Goal: Information Seeking & Learning: Check status

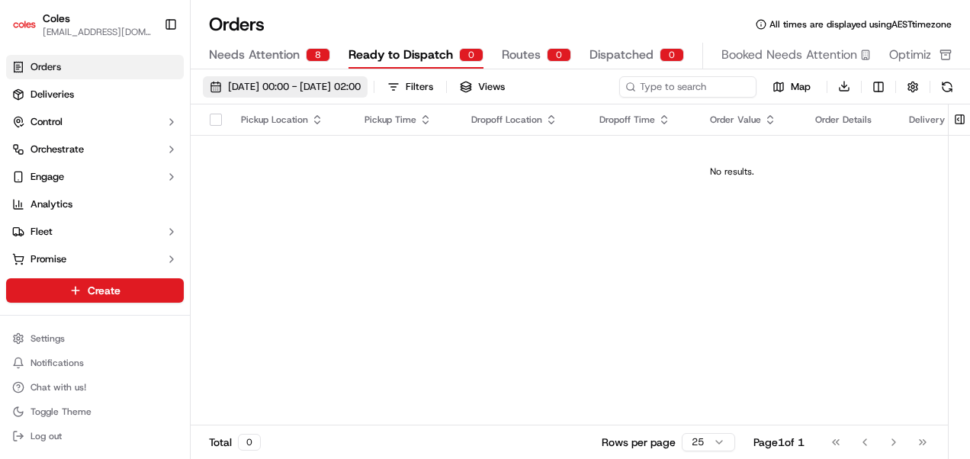
click at [361, 84] on span "19/09/2025 00:00 - 19/09/2025 02:00" at bounding box center [294, 87] width 133 height 14
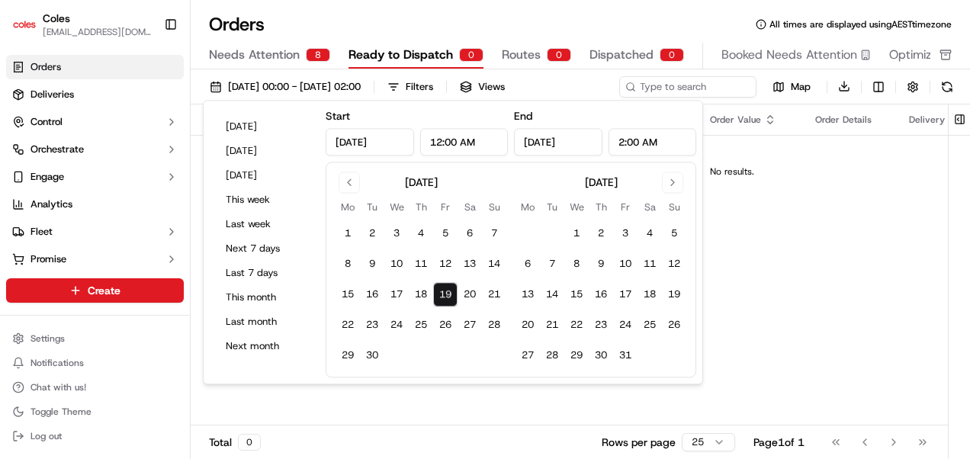
click at [624, 137] on input "2:00 AM" at bounding box center [653, 141] width 88 height 27
click at [440, 294] on button "19" at bounding box center [445, 295] width 24 height 24
type input "11:59 PM"
click at [440, 294] on button "19" at bounding box center [445, 295] width 24 height 24
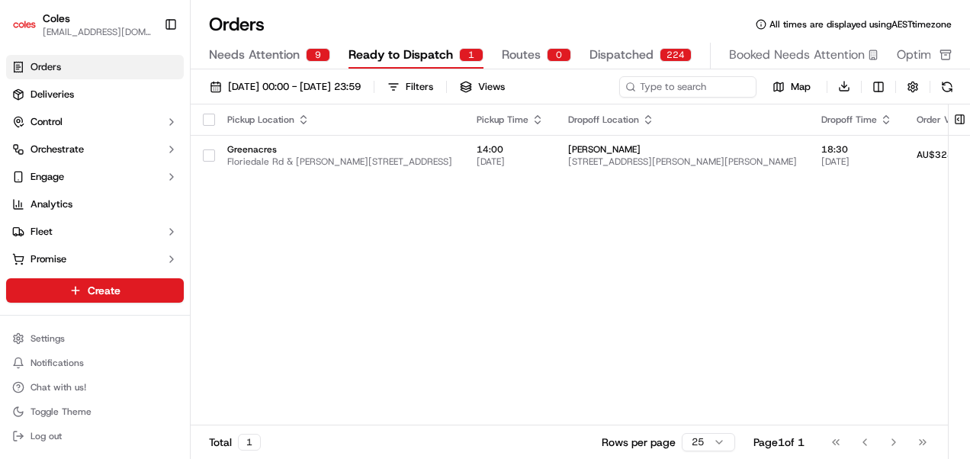
click at [777, 201] on div "Pickup Location Pickup Time Dropoff Location Dropoff Time Order Value Order Det…" at bounding box center [898, 265] width 1414 height 322
click at [892, 439] on div "Go to first page Go to previous page Go to next page Go to last page" at bounding box center [879, 442] width 113 height 21
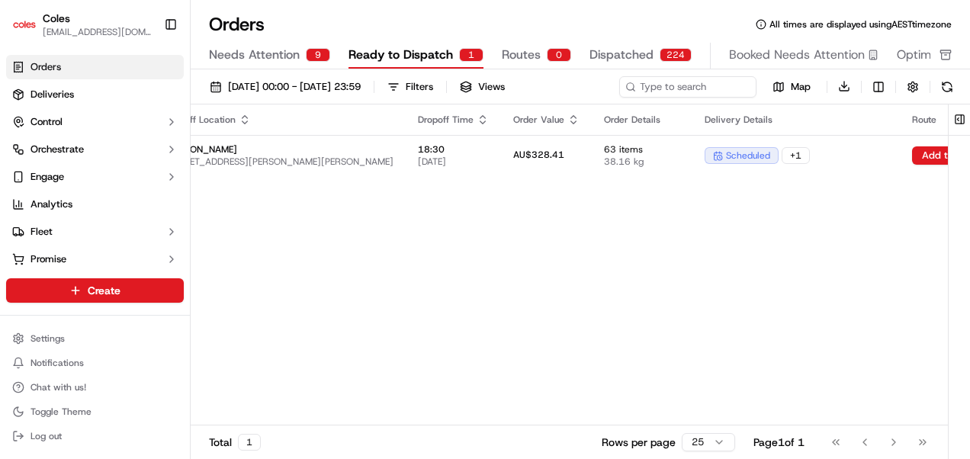
scroll to position [0, 625]
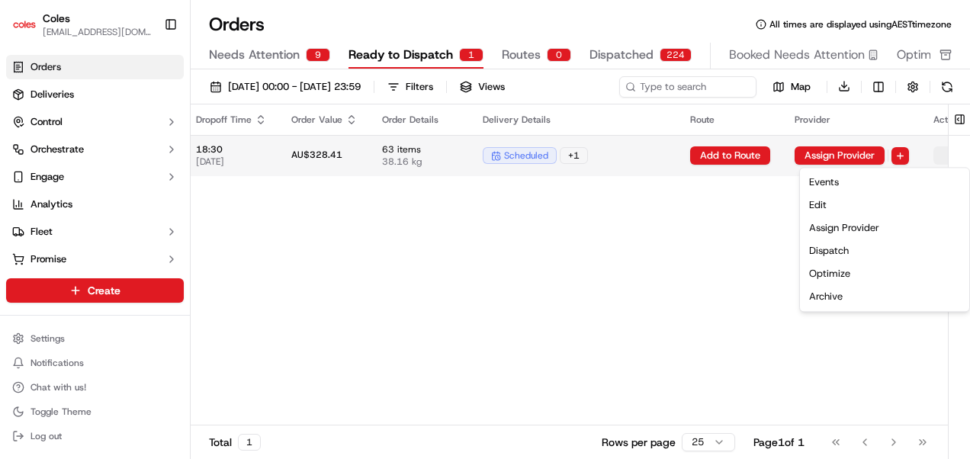
click at [918, 151] on html "Coles rahul.kumar1@coles.com.au Toggle Sidebar Orders Deliveries Control Orches…" at bounding box center [485, 229] width 970 height 459
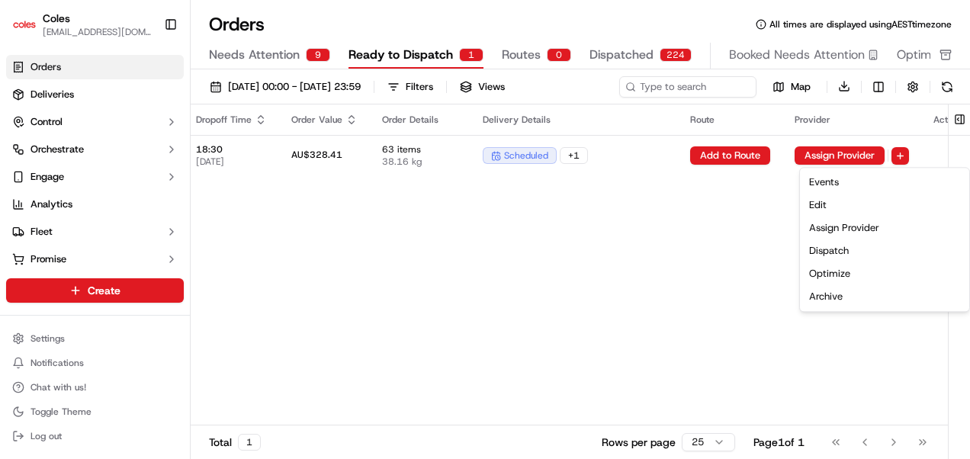
click at [670, 293] on html "Coles rahul.kumar1@coles.com.au Toggle Sidebar Orders Deliveries Control Orches…" at bounding box center [485, 229] width 970 height 459
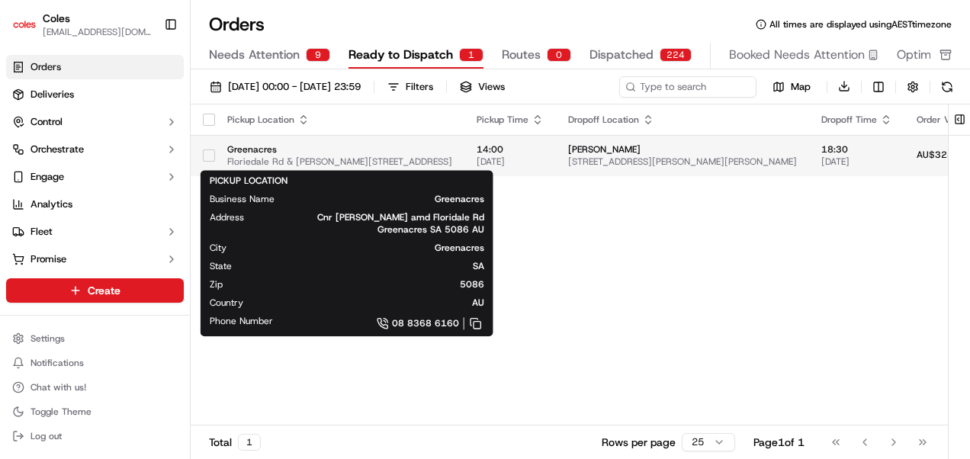
click at [261, 148] on span "Greenacres" at bounding box center [339, 149] width 225 height 12
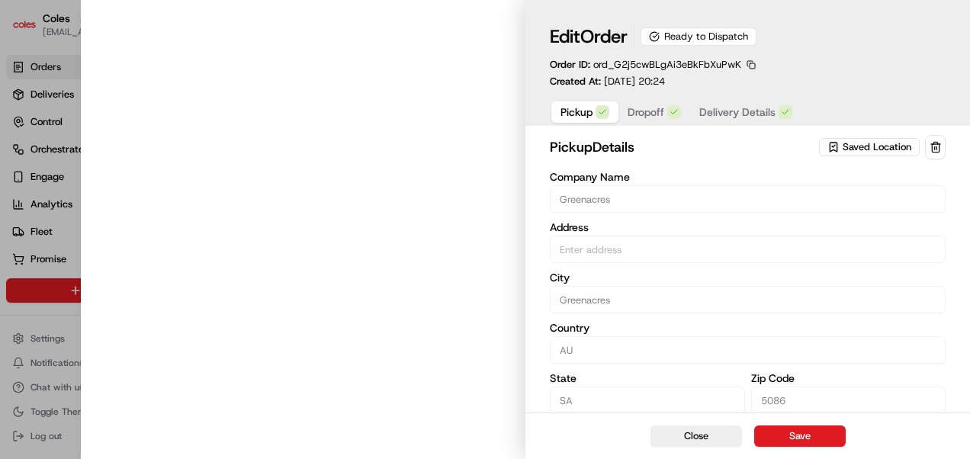
type input "Cnr Muller Rd amd Floridale Rd Greenacres SA 5086 AU"
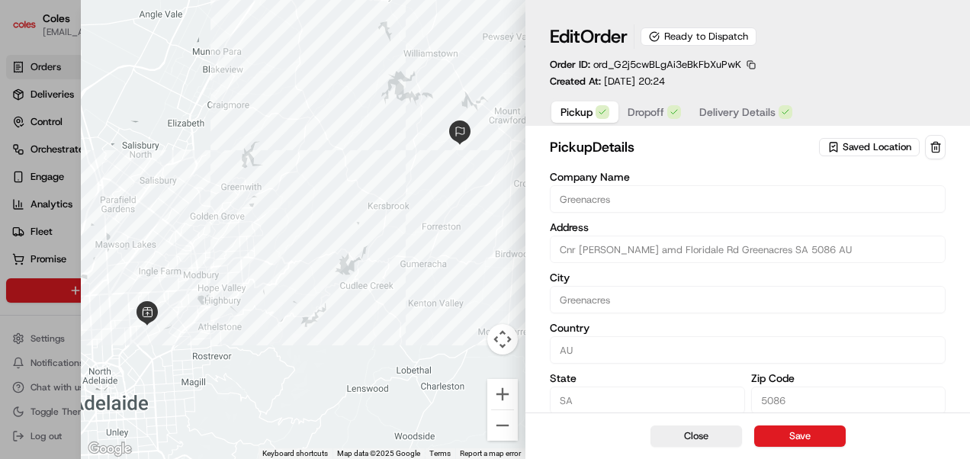
type input "+1"
click at [6, 27] on div at bounding box center [485, 229] width 970 height 459
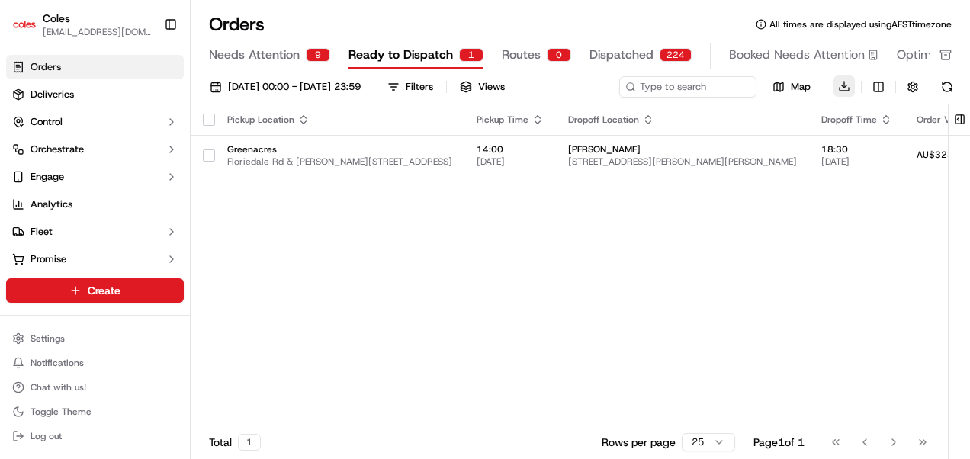
click at [845, 85] on button "Download" at bounding box center [844, 86] width 21 height 21
click at [440, 88] on button "Filters" at bounding box center [410, 86] width 59 height 21
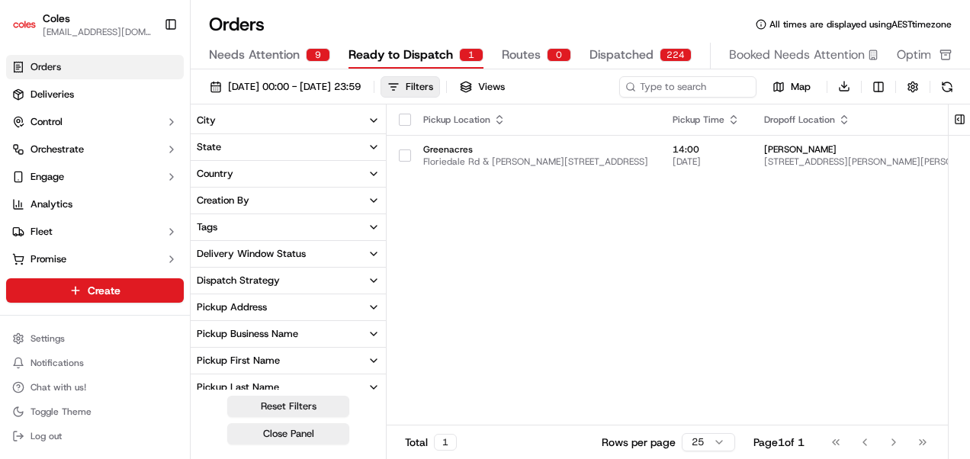
scroll to position [332, 0]
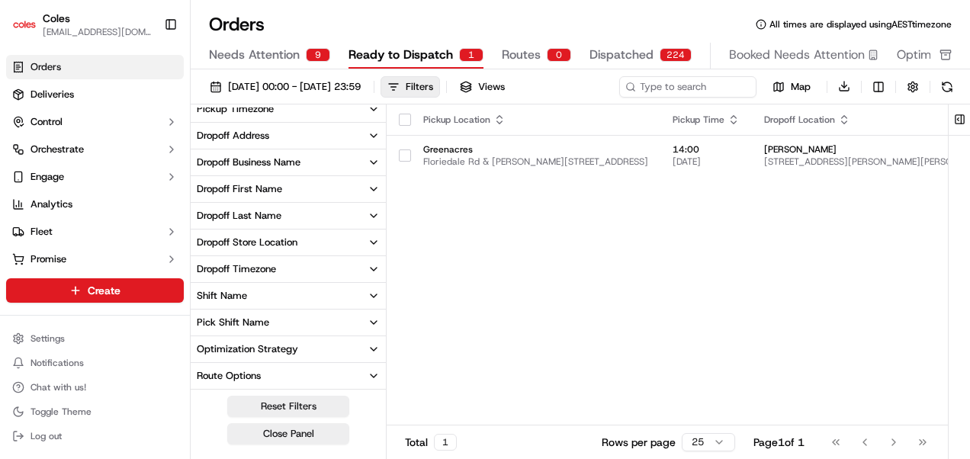
click at [372, 322] on icon "button" at bounding box center [374, 322] width 6 height 3
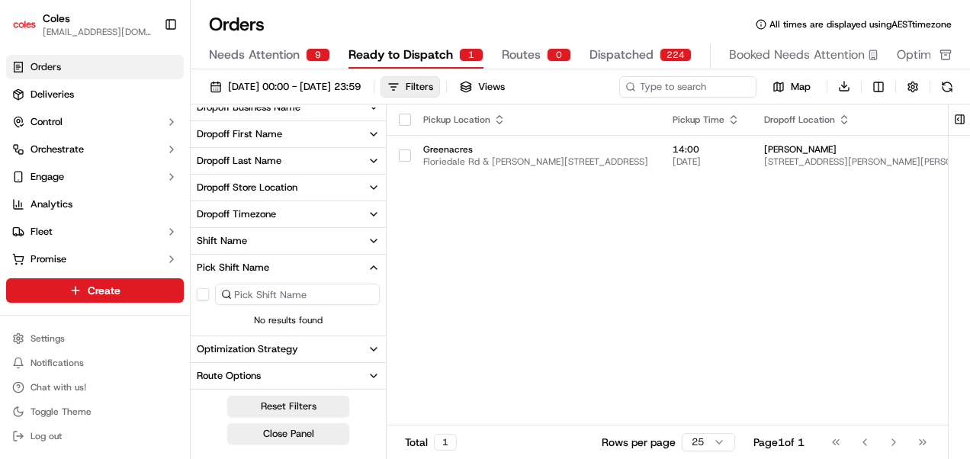
click at [375, 235] on icon "button" at bounding box center [374, 241] width 12 height 12
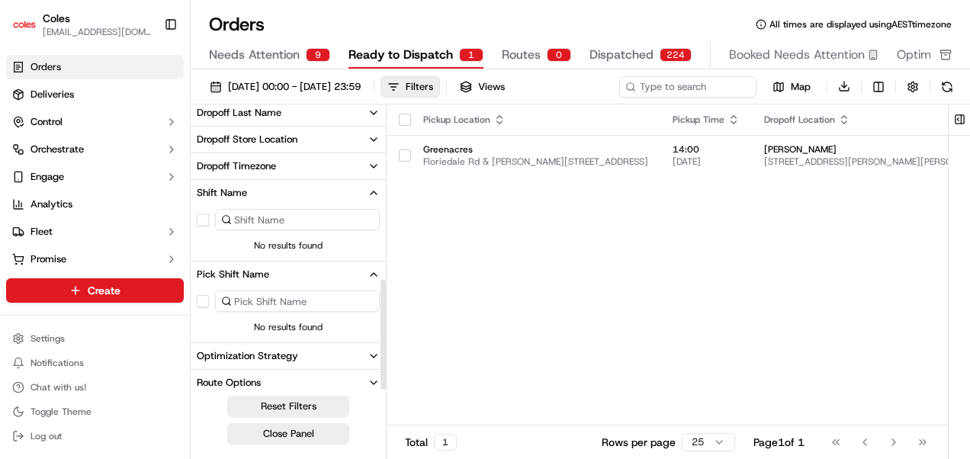
scroll to position [442, 0]
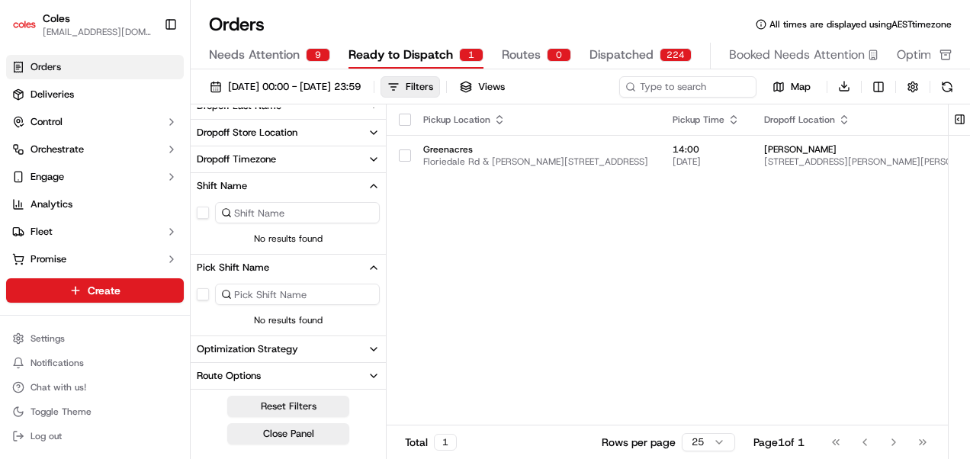
click at [297, 215] on input at bounding box center [297, 212] width 165 height 21
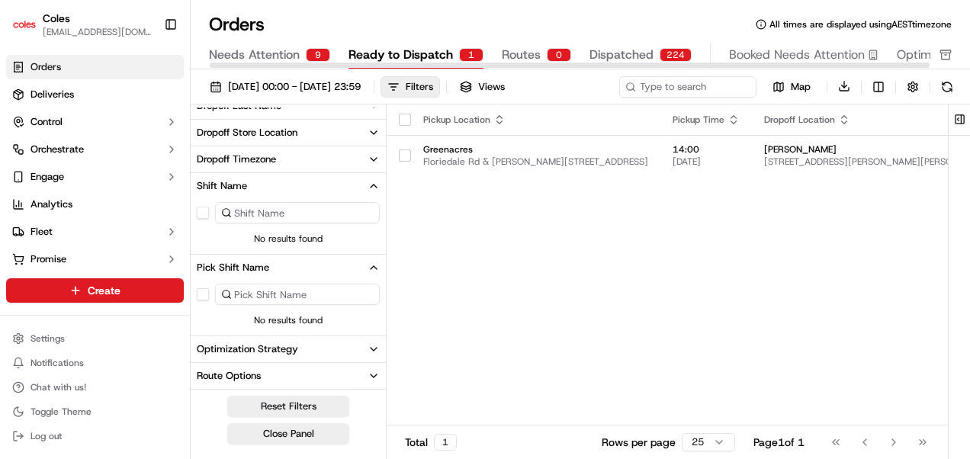
click at [615, 59] on span "Dispatched" at bounding box center [622, 55] width 64 height 18
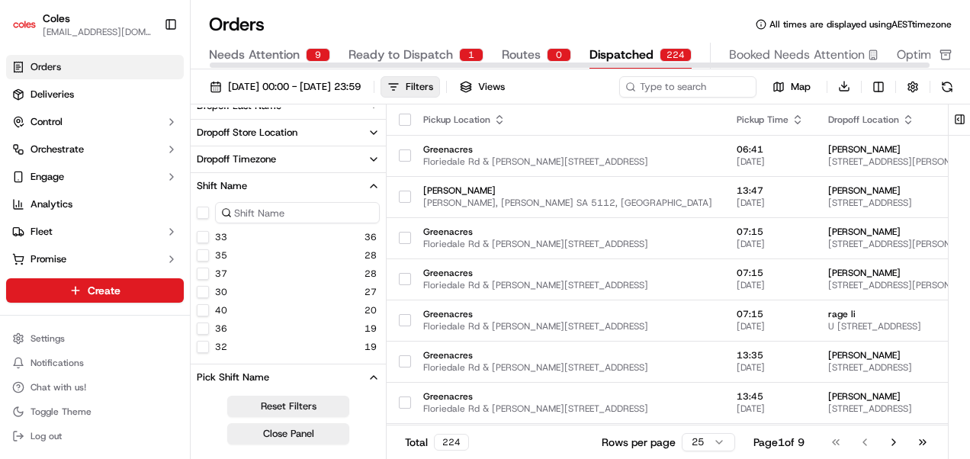
click at [615, 59] on span "Dispatched" at bounding box center [622, 55] width 64 height 18
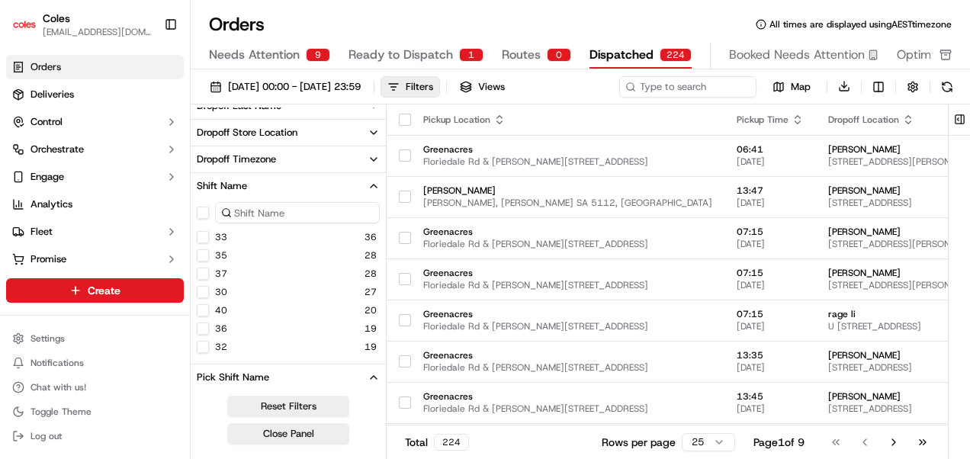
scroll to position [55, 0]
click at [371, 379] on icon "button" at bounding box center [374, 377] width 12 height 12
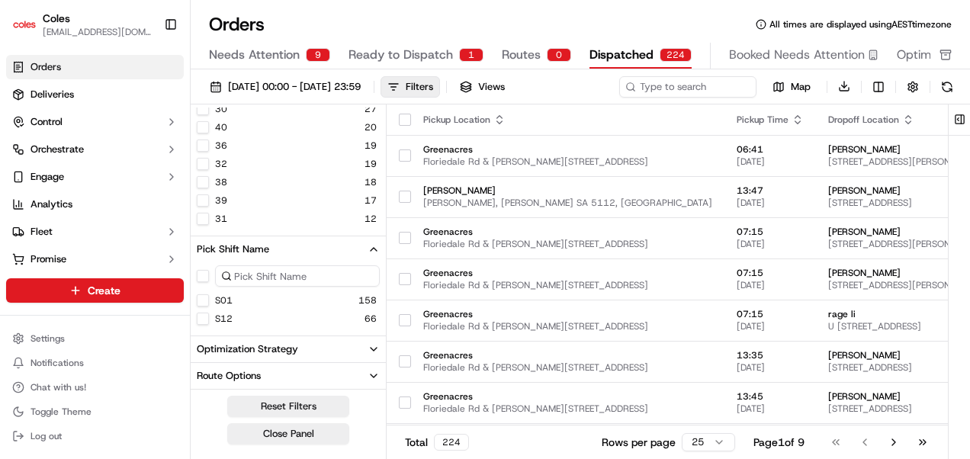
click at [201, 301] on button "S01" at bounding box center [203, 300] width 12 height 12
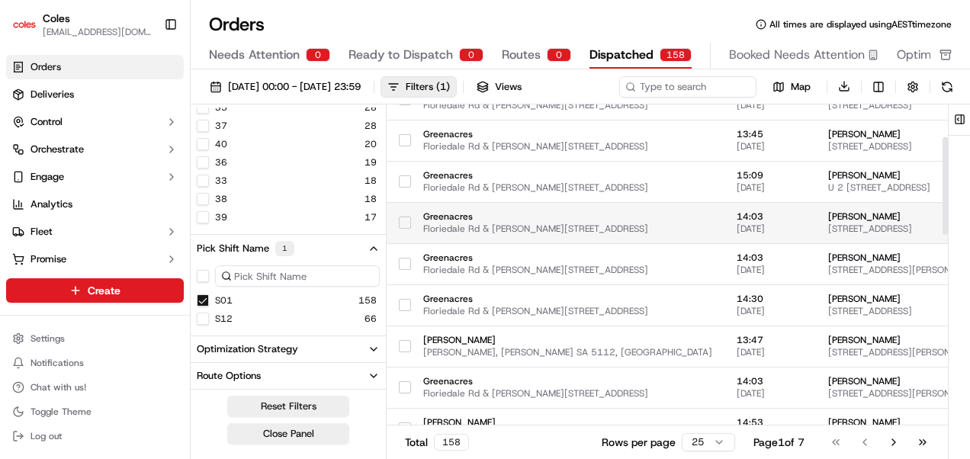
scroll to position [107, 0]
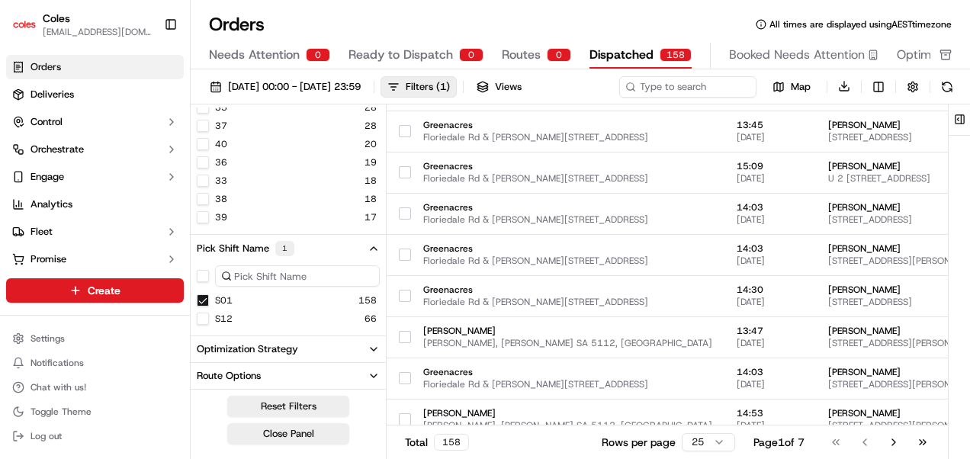
click at [204, 317] on button "S12" at bounding box center [203, 319] width 12 height 12
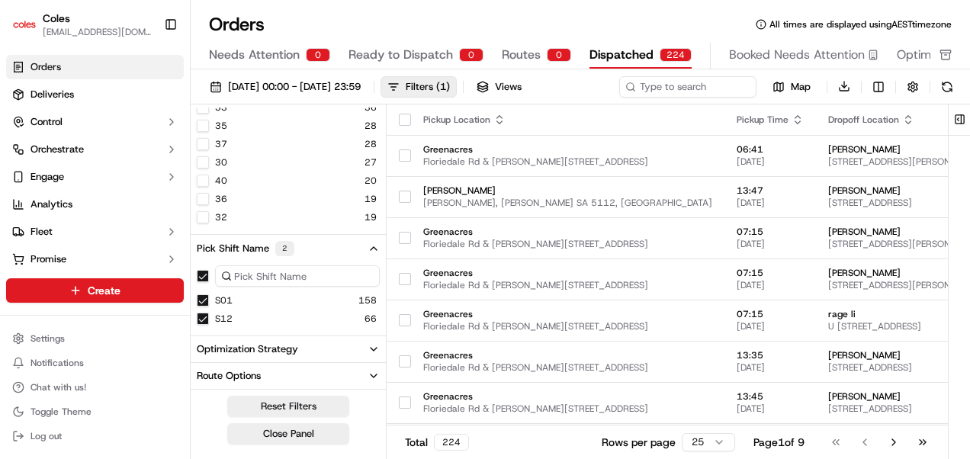
click at [205, 299] on button "S01" at bounding box center [203, 300] width 12 height 12
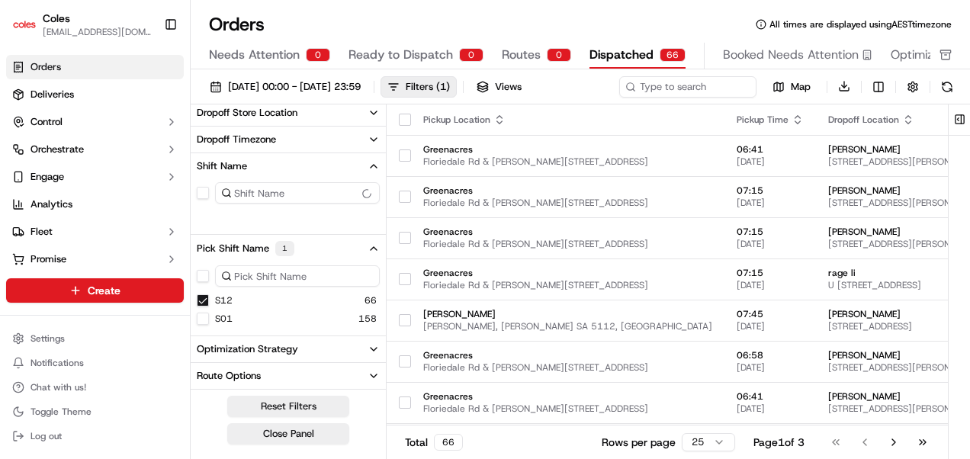
scroll to position [516, 0]
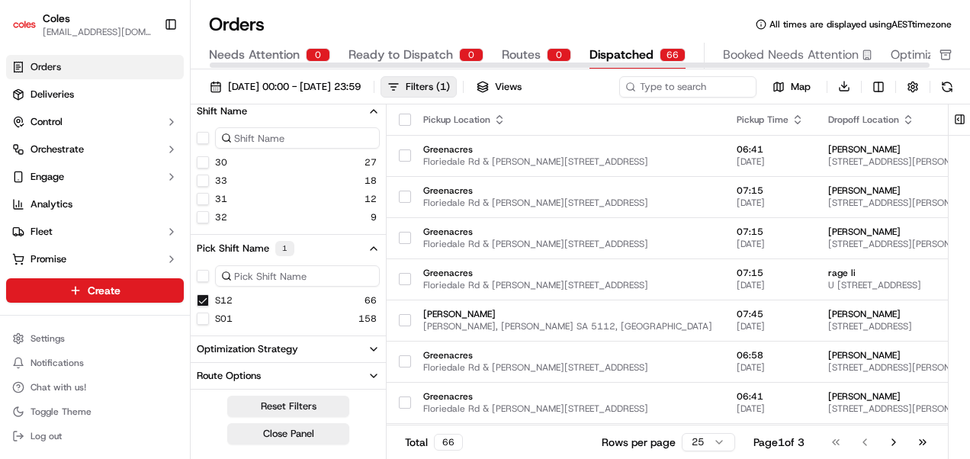
click at [375, 52] on span "Ready to Dispatch" at bounding box center [401, 55] width 104 height 18
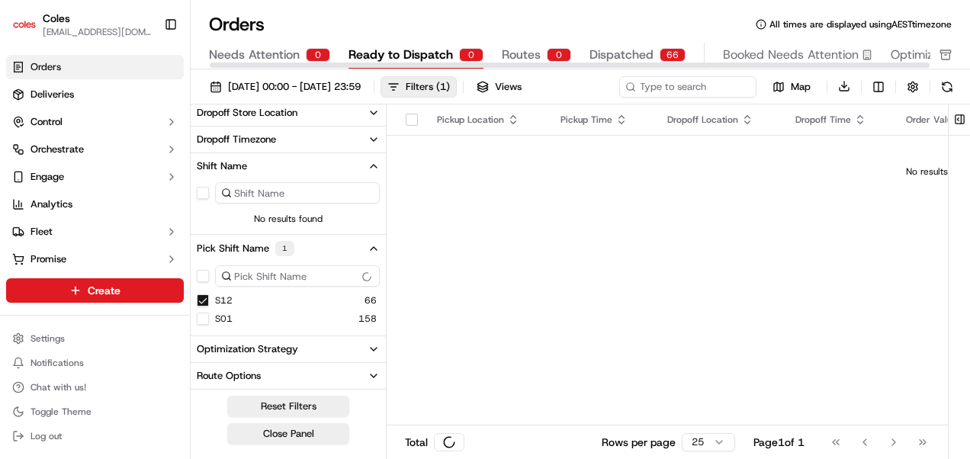
scroll to position [443, 0]
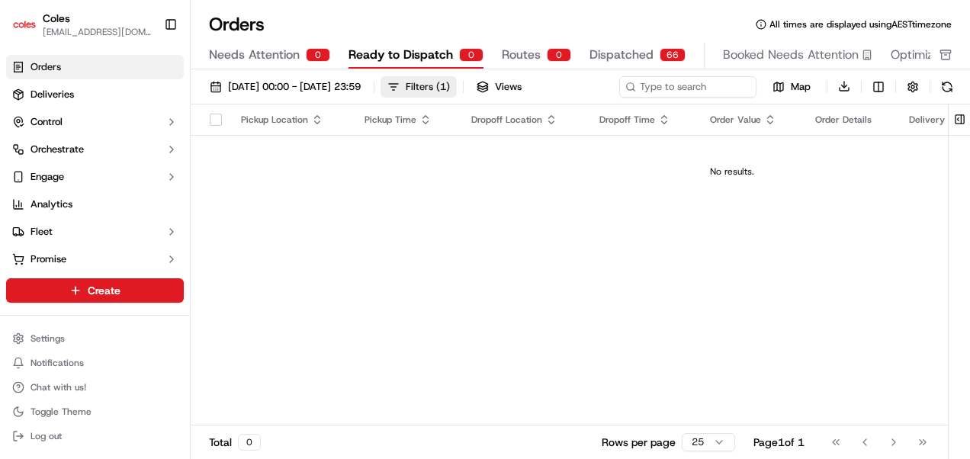
click at [457, 85] on button "Filters ( 1 )" at bounding box center [419, 86] width 76 height 21
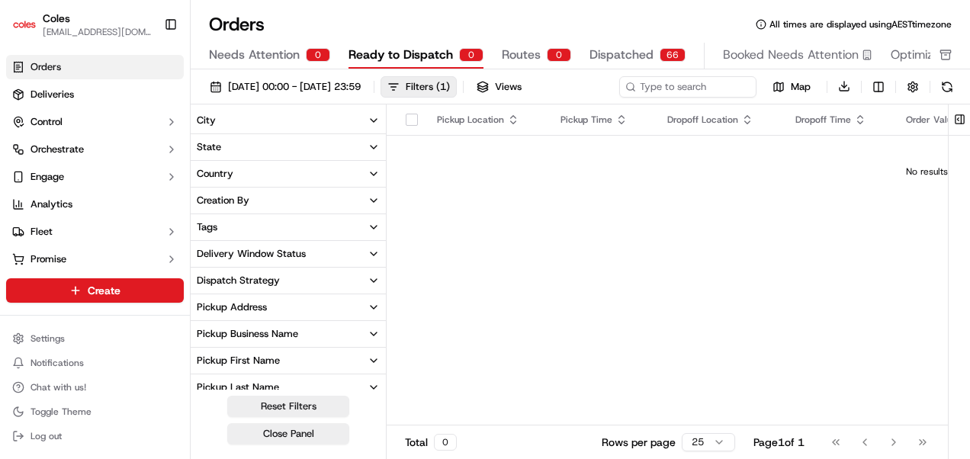
scroll to position [333, 0]
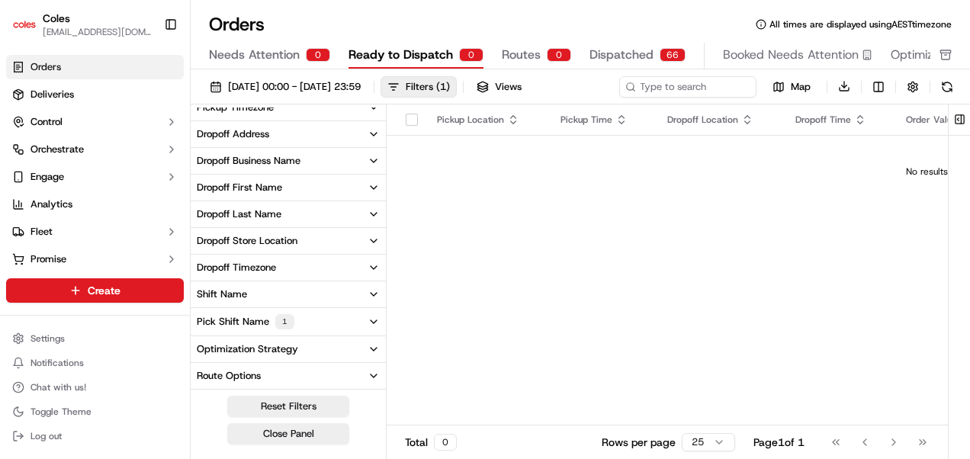
click at [371, 323] on icon "button" at bounding box center [374, 322] width 12 height 12
click at [203, 372] on button "S12" at bounding box center [203, 374] width 12 height 12
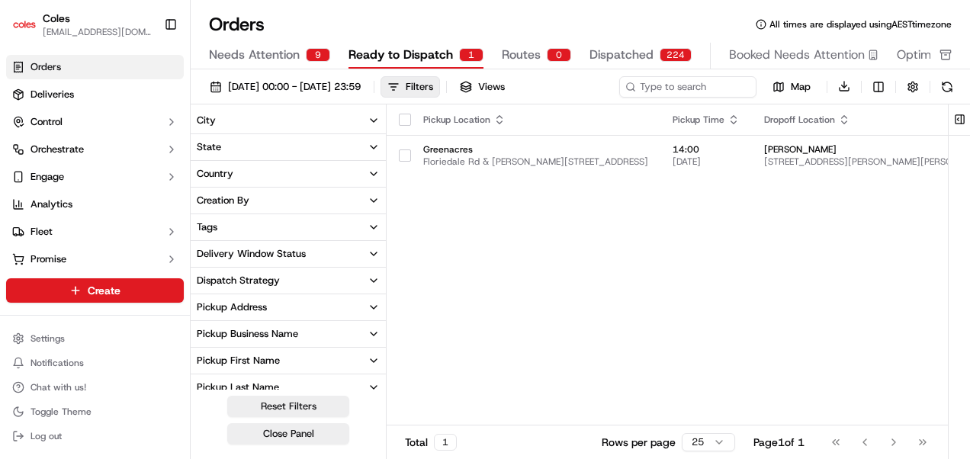
click at [294, 432] on button "Close Panel" at bounding box center [288, 433] width 122 height 21
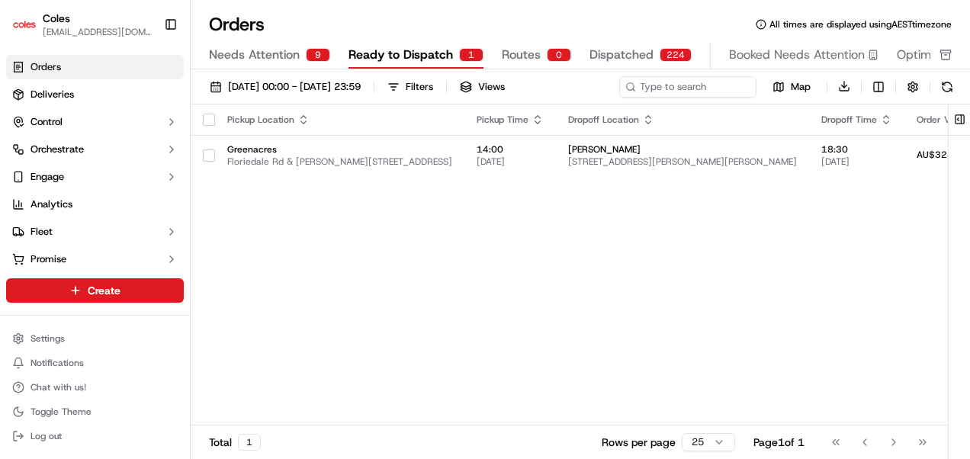
click at [435, 276] on div "Pickup Location Pickup Time Dropoff Location Dropoff Time Order Value Order Det…" at bounding box center [898, 265] width 1414 height 322
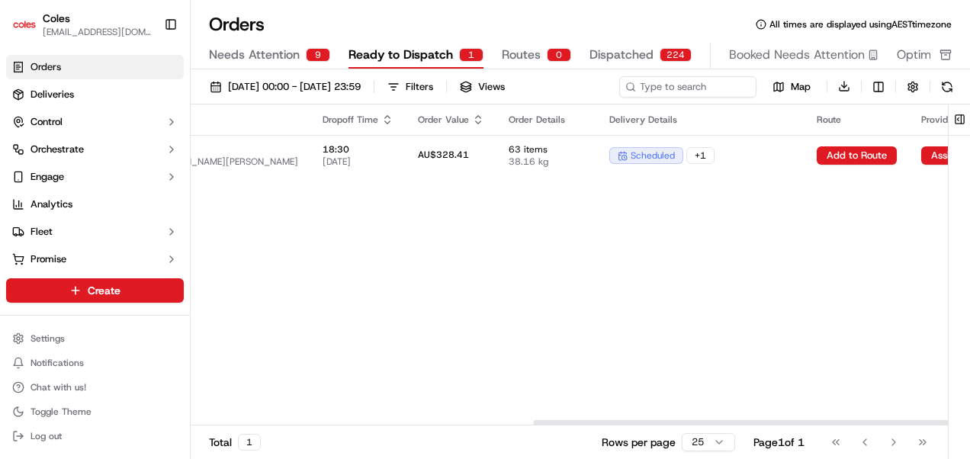
scroll to position [0, 625]
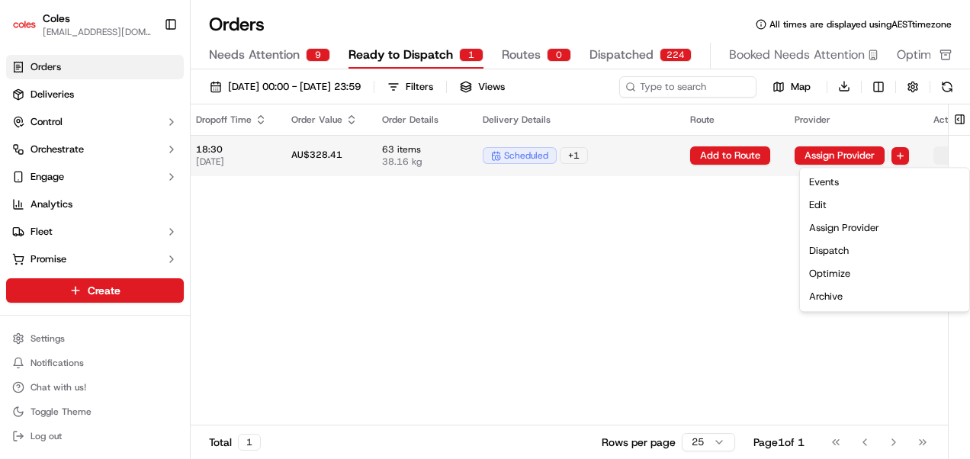
click at [920, 160] on html "Coles rahul.kumar1@coles.com.au Toggle Sidebar Orders Deliveries Control Orches…" at bounding box center [485, 229] width 970 height 459
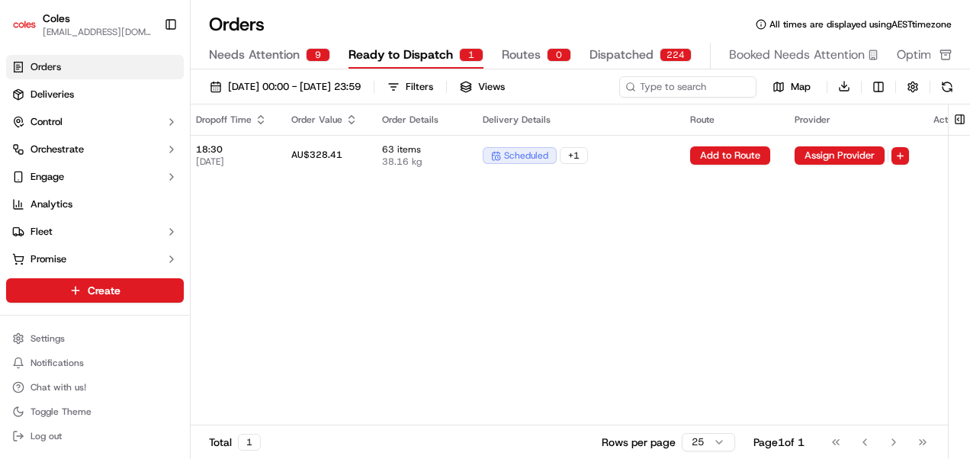
click at [683, 274] on html "Coles rahul.kumar1@coles.com.au Toggle Sidebar Orders Deliveries Control Orches…" at bounding box center [485, 229] width 970 height 459
